Goal: Task Accomplishment & Management: Manage account settings

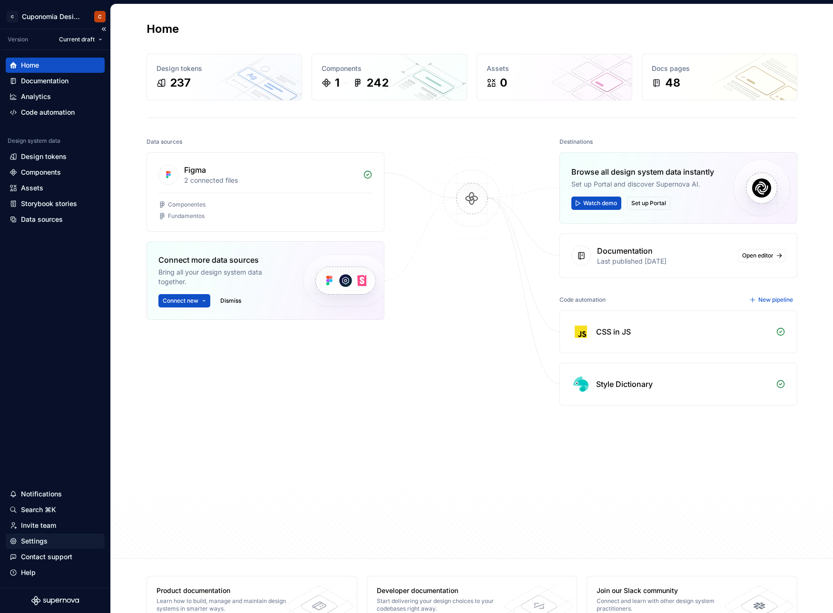
click at [49, 539] on div "Settings" at bounding box center [55, 541] width 91 height 10
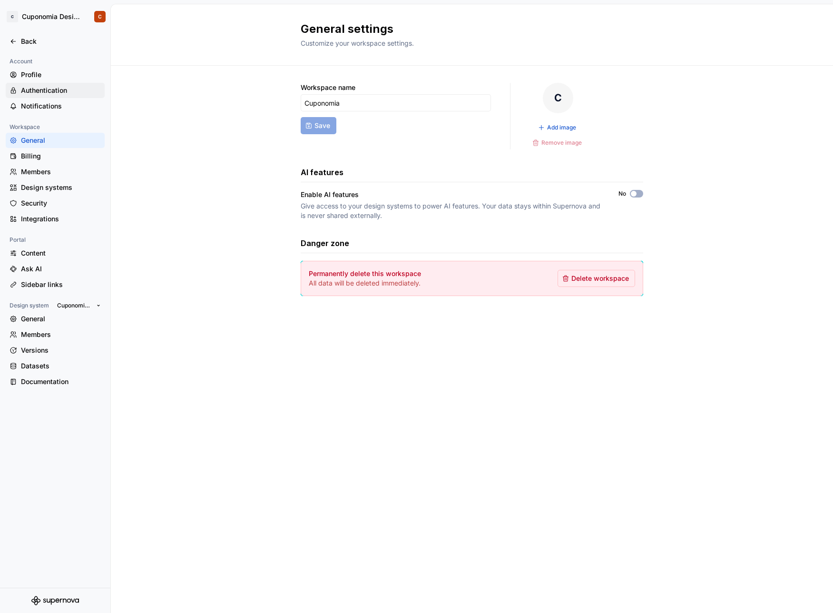
click at [51, 94] on div "Authentication" at bounding box center [61, 91] width 80 height 10
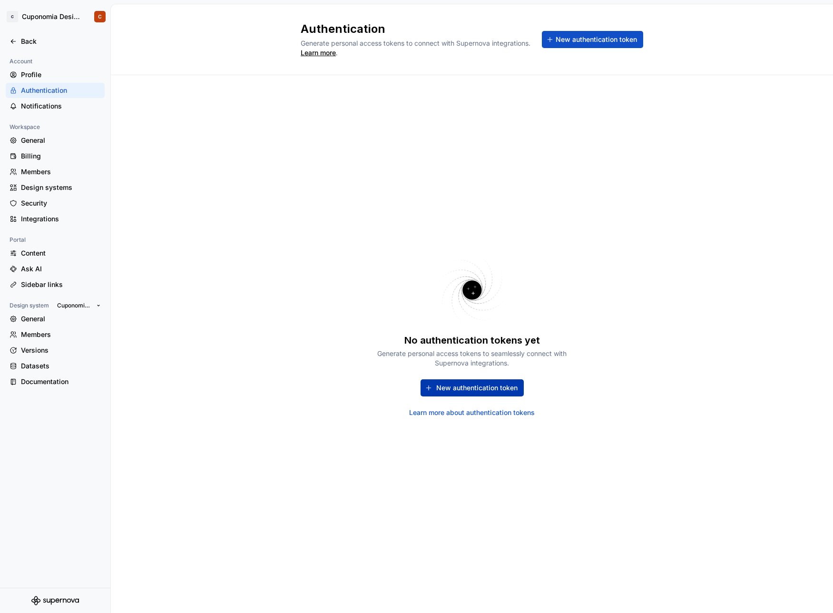
click at [499, 393] on button "New authentication token" at bounding box center [472, 387] width 103 height 17
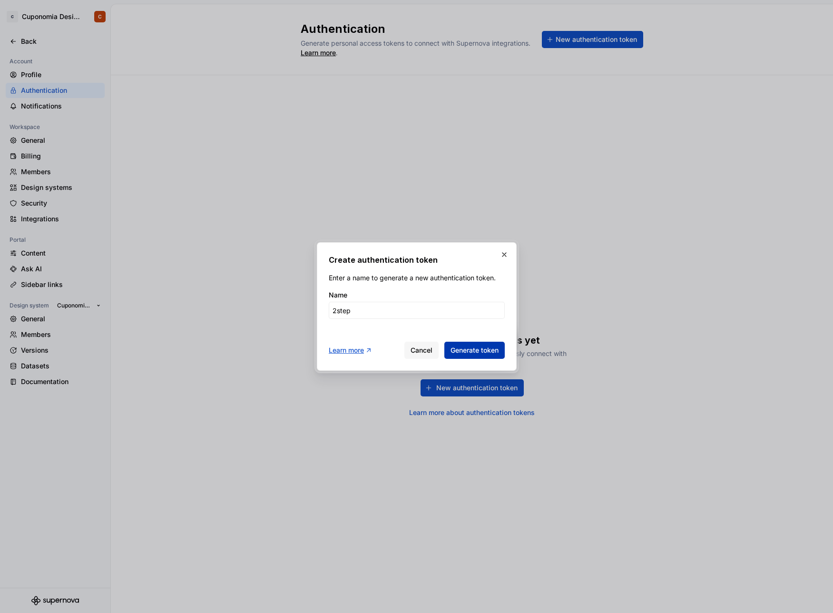
type input "2step"
click at [493, 353] on span "Generate token" at bounding box center [475, 350] width 48 height 10
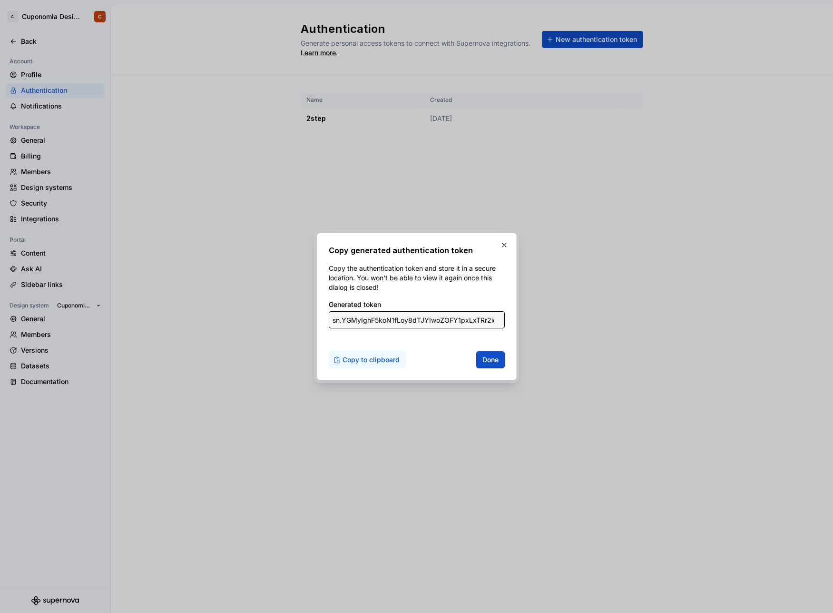
click at [362, 359] on span "Copy to clipboard" at bounding box center [371, 360] width 57 height 10
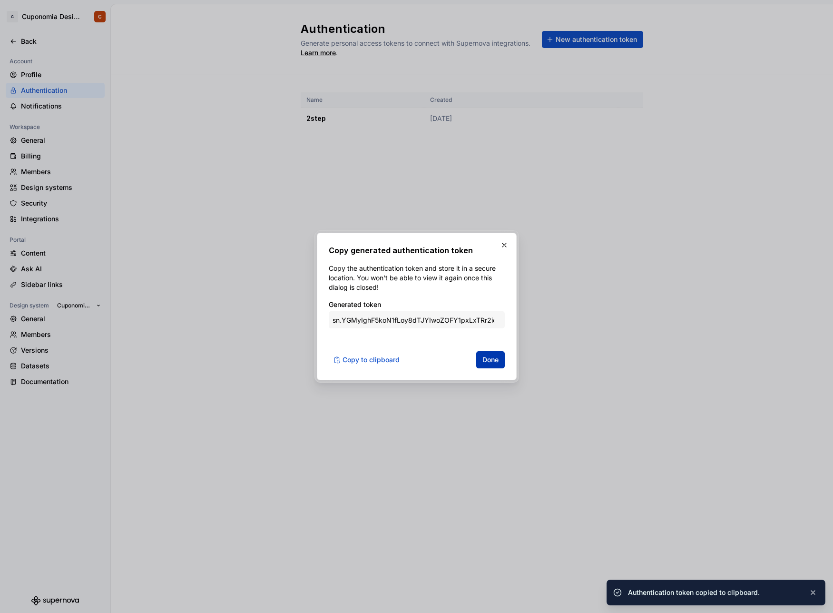
click at [479, 363] on button "Done" at bounding box center [490, 359] width 29 height 17
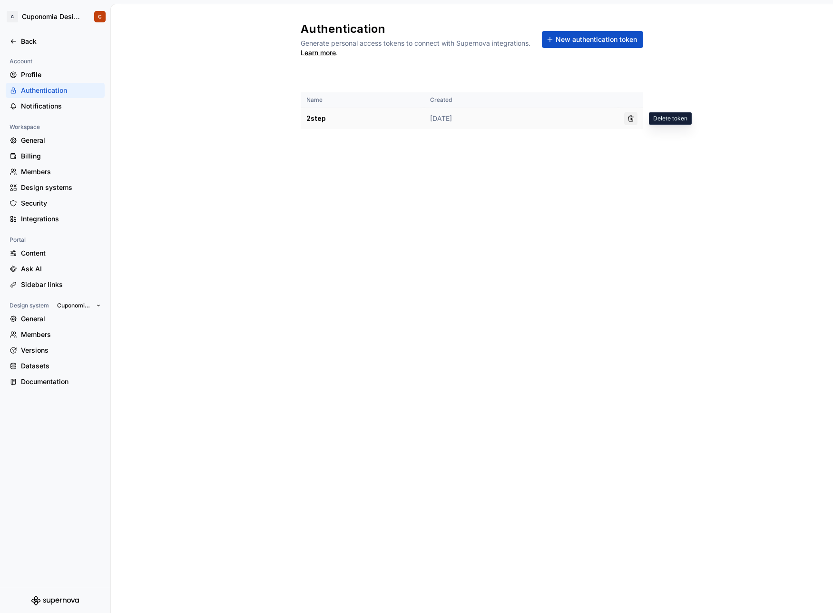
click at [631, 118] on button "button" at bounding box center [630, 118] width 13 height 13
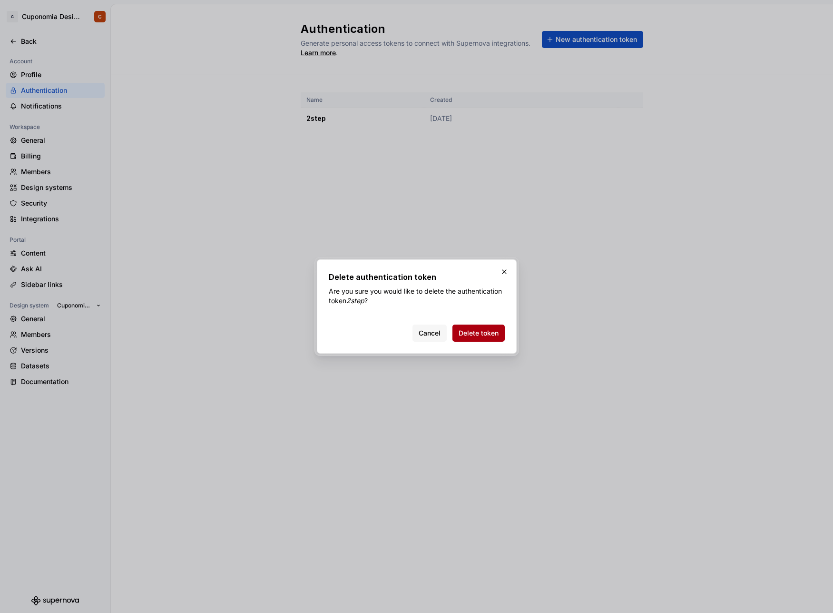
click at [473, 325] on button "Delete token" at bounding box center [479, 333] width 52 height 17
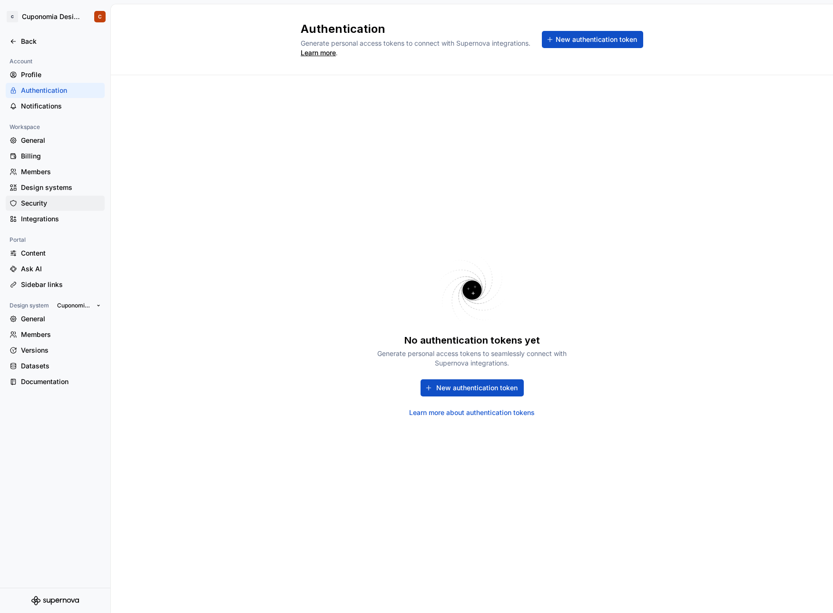
click at [53, 197] on div "Security" at bounding box center [55, 203] width 99 height 15
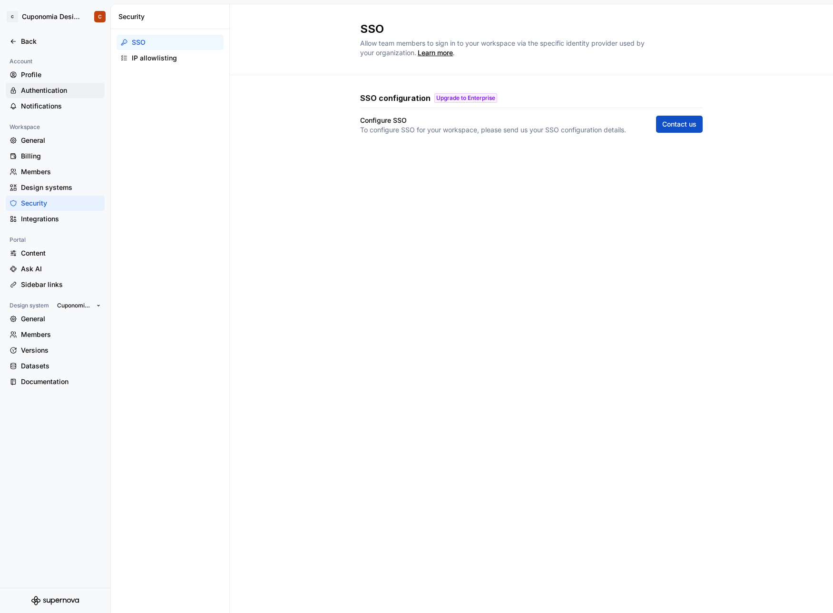
click at [71, 88] on div "Authentication" at bounding box center [61, 91] width 80 height 10
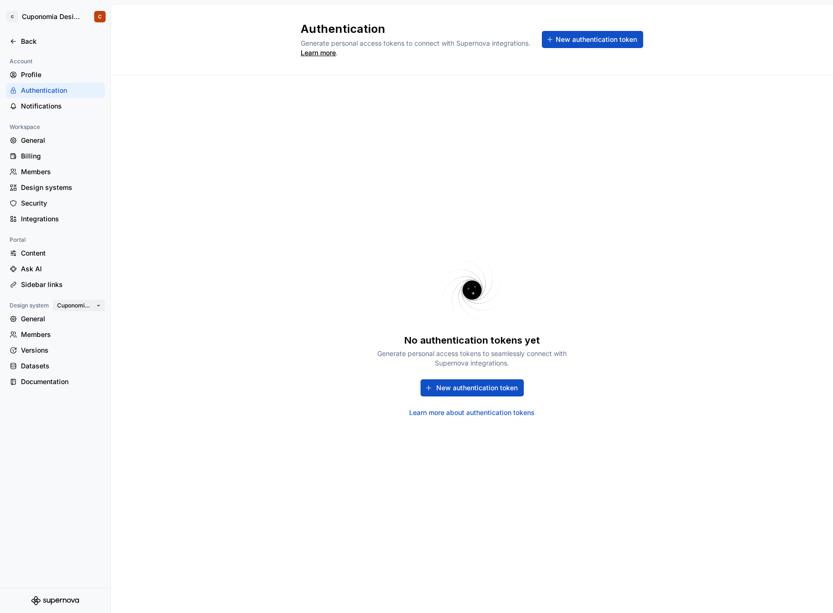
click at [89, 307] on span "Cuponomia Design System" at bounding box center [75, 306] width 36 height 8
drag, startPoint x: 196, startPoint y: 250, endPoint x: 115, endPoint y: 186, distance: 103.0
click at [196, 250] on div "No authentication tokens yet Generate personal access tokens to seamlessly conn…" at bounding box center [472, 344] width 722 height 538
click at [38, 67] on div "Profile" at bounding box center [55, 74] width 99 height 15
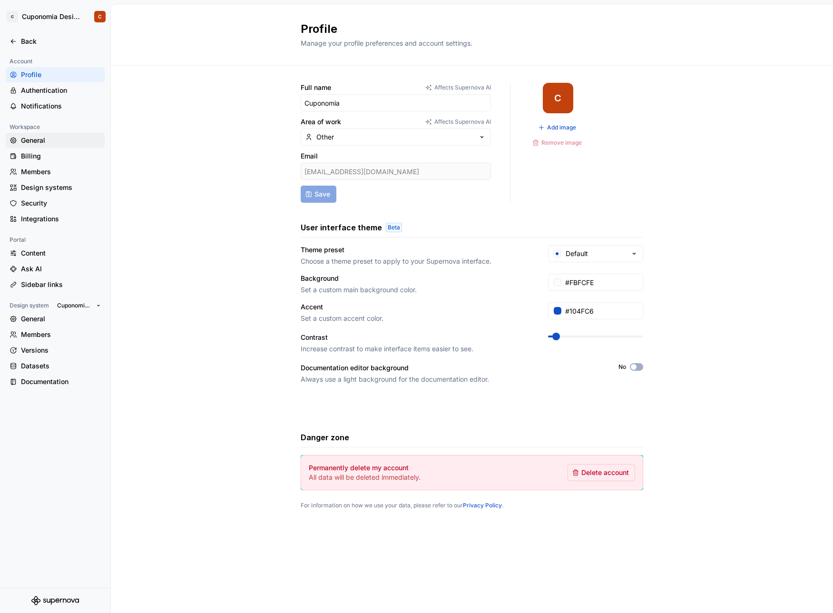
click at [59, 144] on div "General" at bounding box center [61, 141] width 80 height 10
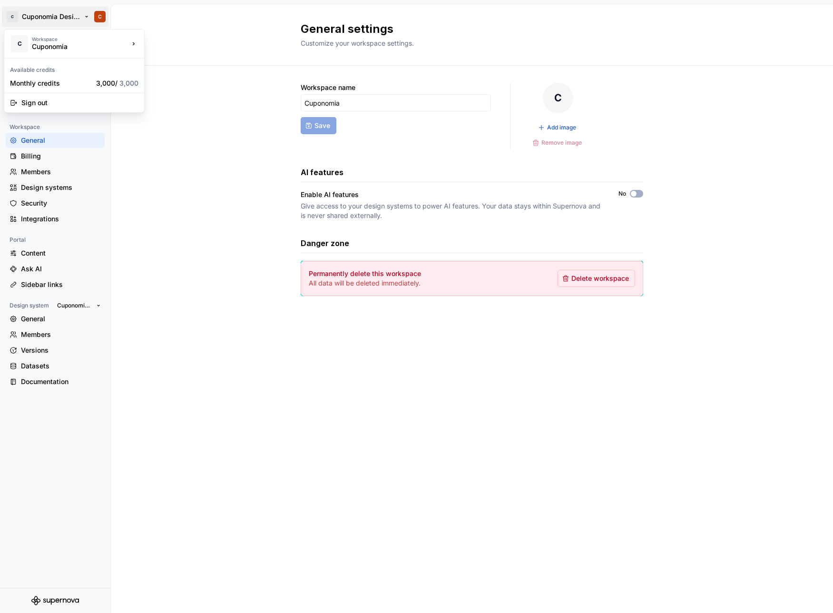
click at [92, 11] on html "C Cuponomia Design System C Back Account Profile Authentication Notifications W…" at bounding box center [416, 306] width 833 height 613
click at [104, 20] on html "C Cuponomia Design System C Back Account Profile Authentication Notifications W…" at bounding box center [416, 306] width 833 height 613
click at [102, 18] on html "C Cuponomia Design System C Back Account Profile Authentication Notifications W…" at bounding box center [416, 306] width 833 height 613
click at [14, 19] on html "C Cuponomia Design System C Back Account Profile Authentication Notifications W…" at bounding box center [416, 306] width 833 height 613
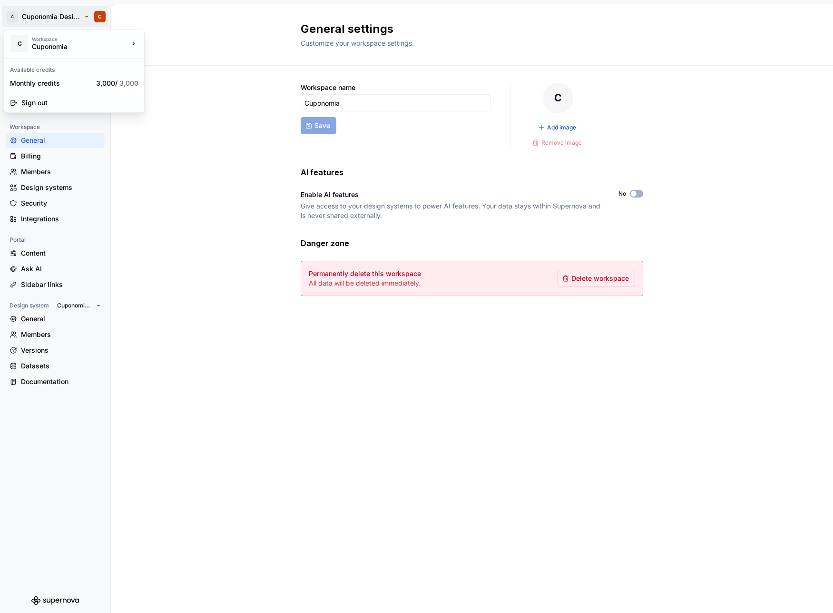
click at [149, 216] on html "C Cuponomia Design System C Back Account Profile Authentication Notifications W…" at bounding box center [416, 306] width 833 height 613
click at [61, 171] on div "Members" at bounding box center [61, 172] width 80 height 10
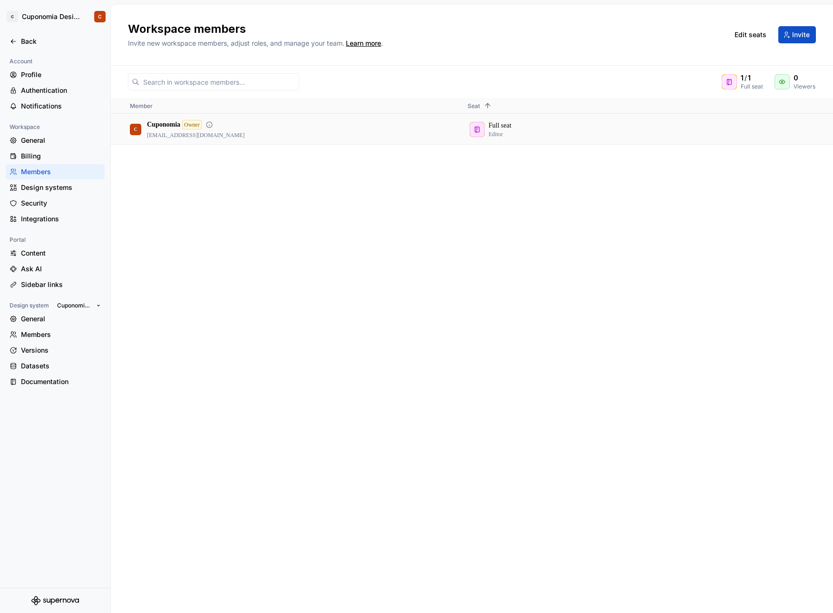
click at [483, 130] on div "Full seat Editor" at bounding box center [629, 129] width 323 height 29
click at [490, 128] on div "Full seat Editor" at bounding box center [629, 129] width 323 height 29
click at [196, 128] on div "Owner" at bounding box center [192, 125] width 20 height 10
click at [175, 124] on p "Cuponomia" at bounding box center [163, 125] width 33 height 10
click at [139, 127] on div "C" at bounding box center [135, 129] width 11 height 11
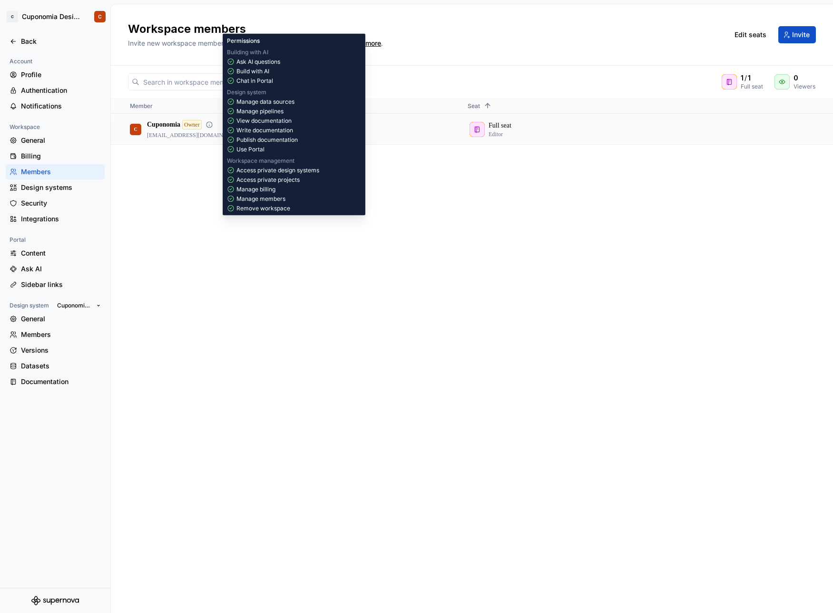
click at [212, 123] on icon at bounding box center [210, 125] width 8 height 8
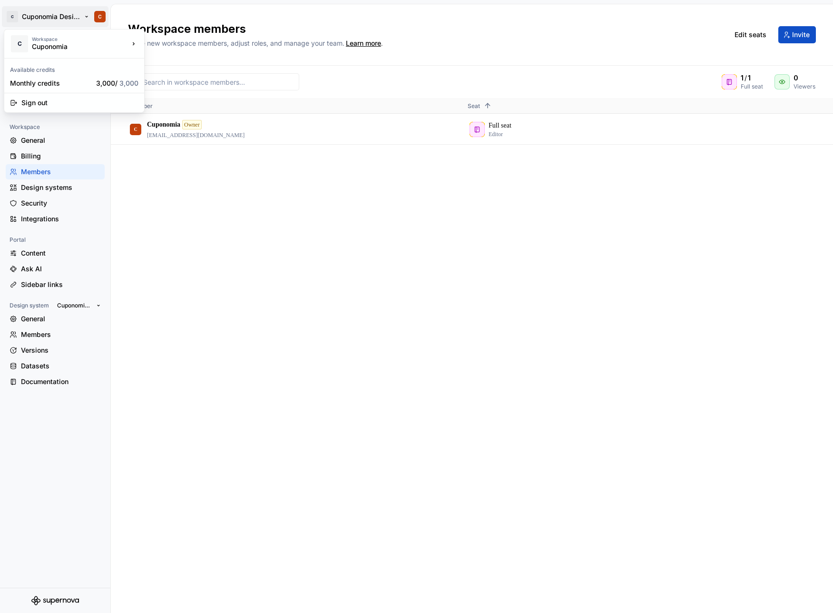
click at [72, 20] on html "C Cuponomia Design System C Back Account Profile Authentication Notifications W…" at bounding box center [416, 306] width 833 height 613
click at [43, 95] on div "Sign out" at bounding box center [74, 102] width 136 height 15
click at [59, 19] on html "C Cuponomia Design System C Back Account Profile Authentication Notifications W…" at bounding box center [416, 306] width 833 height 613
